Goal: Information Seeking & Learning: Learn about a topic

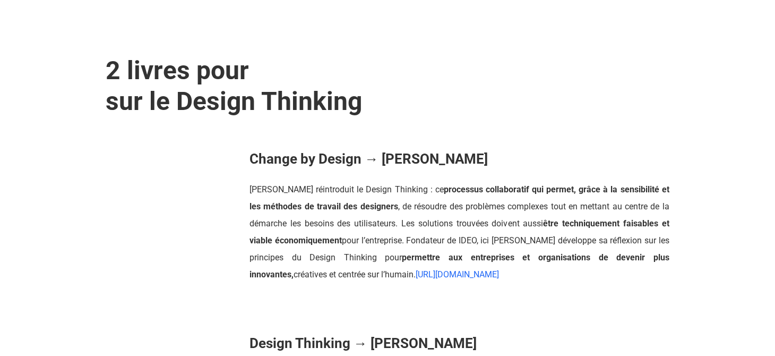
scroll to position [371, 0]
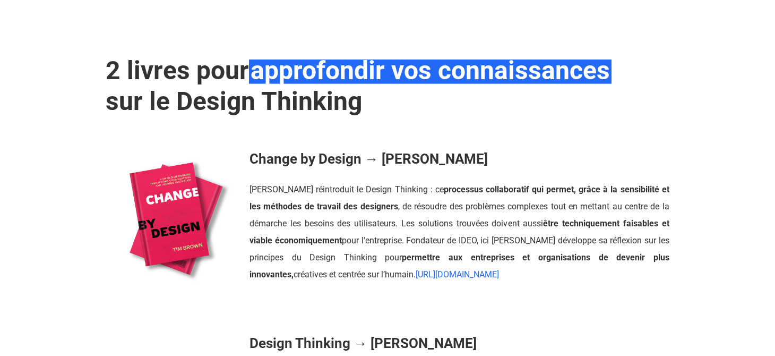
click at [342, 157] on strong "Change by Design → [PERSON_NAME]" at bounding box center [369, 159] width 238 height 16
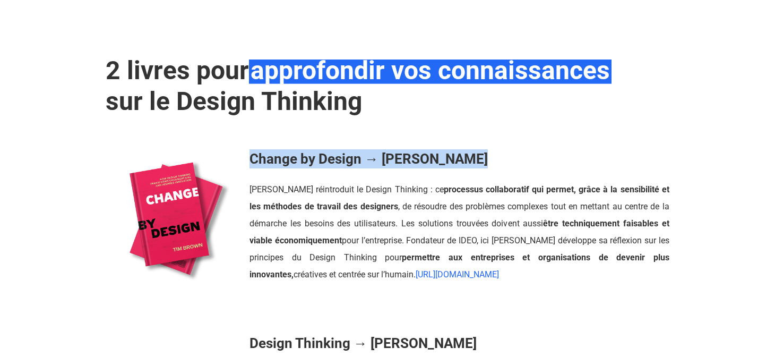
click at [342, 157] on strong "Change by Design → [PERSON_NAME]" at bounding box center [369, 159] width 238 height 16
click at [346, 157] on strong "Change by Design → [PERSON_NAME]" at bounding box center [369, 159] width 238 height 16
drag, startPoint x: 349, startPoint y: 157, endPoint x: 251, endPoint y: 155, distance: 98.2
click at [251, 155] on strong "Change by Design → [PERSON_NAME]" at bounding box center [369, 159] width 238 height 16
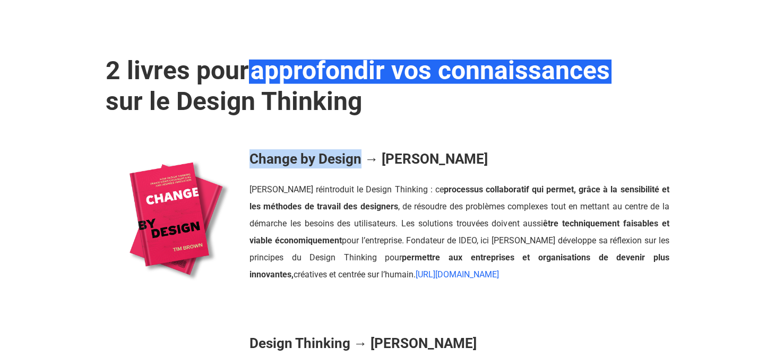
copy strong "Change by Design"
click at [423, 152] on strong "Change by Design → [PERSON_NAME]" at bounding box center [369, 159] width 238 height 16
click at [422, 152] on strong "Change by Design → [PERSON_NAME]" at bounding box center [369, 159] width 238 height 16
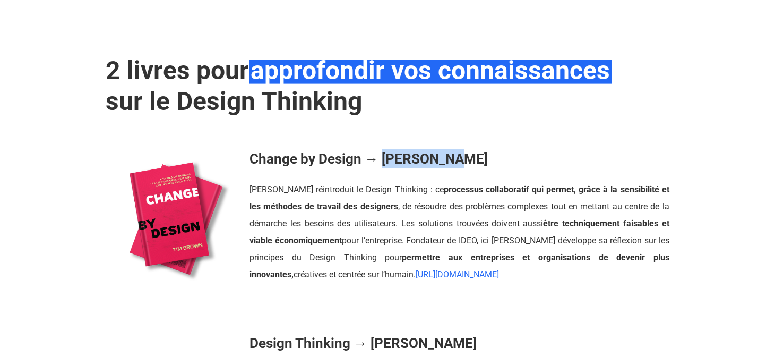
drag, startPoint x: 382, startPoint y: 159, endPoint x: 460, endPoint y: 157, distance: 78.6
click at [460, 157] on h3 "Change by Design → [PERSON_NAME]" at bounding box center [460, 158] width 420 height 19
copy strong "[PERSON_NAME]"
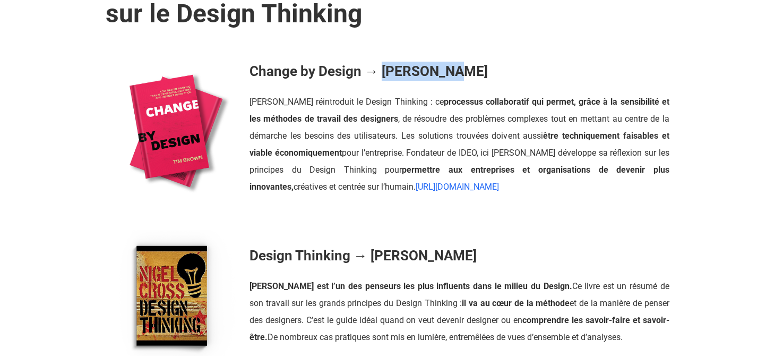
scroll to position [530, 0]
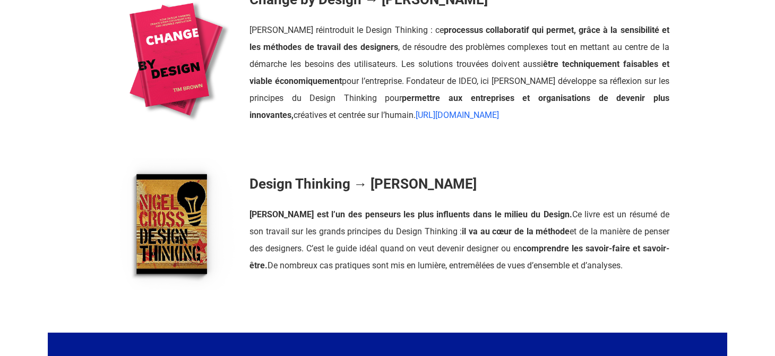
click at [411, 184] on strong "Design Thinking → [PERSON_NAME]" at bounding box center [363, 184] width 227 height 16
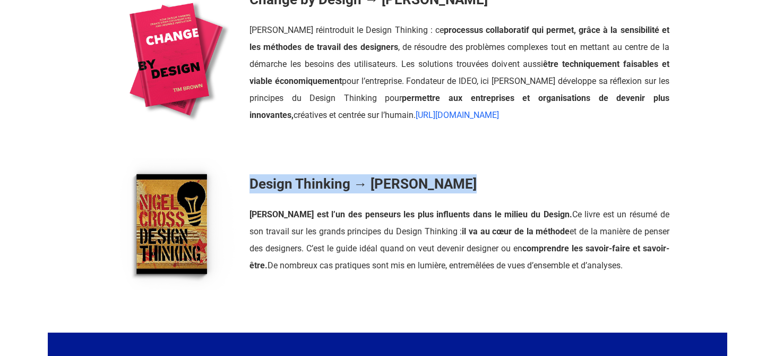
click at [410, 184] on strong "Design Thinking → [PERSON_NAME]" at bounding box center [363, 184] width 227 height 16
click at [425, 183] on strong "Design Thinking → [PERSON_NAME]" at bounding box center [363, 184] width 227 height 16
drag, startPoint x: 441, startPoint y: 182, endPoint x: 372, endPoint y: 182, distance: 69.6
click at [372, 182] on strong "Design Thinking → [PERSON_NAME]" at bounding box center [363, 184] width 227 height 16
copy strong "[PERSON_NAME]"
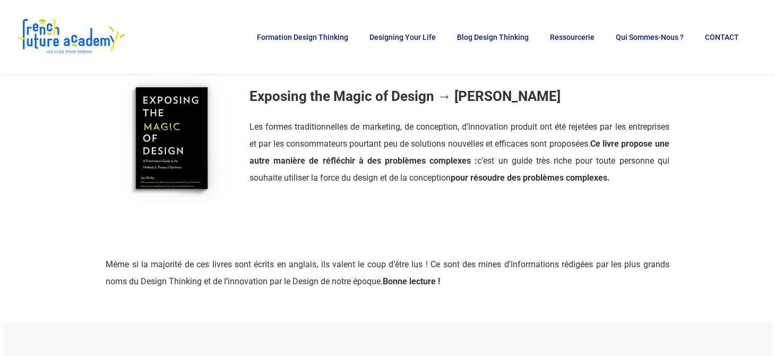
scroll to position [1645, 0]
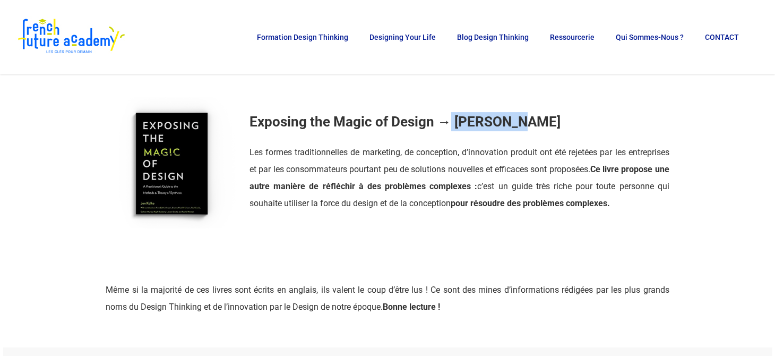
drag, startPoint x: 516, startPoint y: 126, endPoint x: 448, endPoint y: 122, distance: 68.1
click at [448, 122] on strong "Exposing the Magic of Design → [PERSON_NAME]" at bounding box center [405, 122] width 311 height 16
click at [399, 116] on strong "Exposing the Magic of Design → [PERSON_NAME]" at bounding box center [405, 122] width 311 height 16
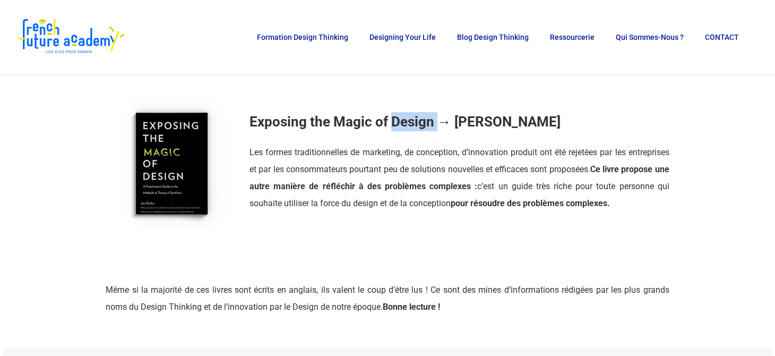
click at [399, 116] on strong "Exposing the Magic of Design → [PERSON_NAME]" at bounding box center [405, 122] width 311 height 16
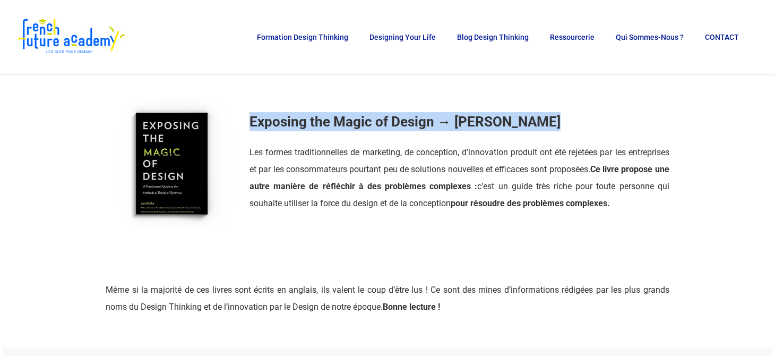
click at [399, 116] on strong "Exposing the Magic of Design → [PERSON_NAME]" at bounding box center [405, 122] width 311 height 16
click at [438, 117] on strong "Exposing the Magic of Design → [PERSON_NAME]" at bounding box center [405, 122] width 311 height 16
drag, startPoint x: 435, startPoint y: 122, endPoint x: 244, endPoint y: 100, distance: 191.8
click at [244, 100] on div "Exposing the Magic of Design → [PERSON_NAME] Les formes traditionnelles de mark…" at bounding box center [459, 162] width 431 height 132
copy strong "Exposing the Magic of Design"
